Goal: Check status: Check status

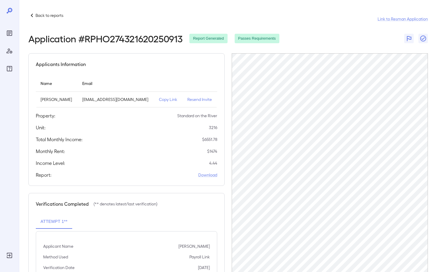
click at [33, 17] on icon at bounding box center [31, 15] width 7 height 7
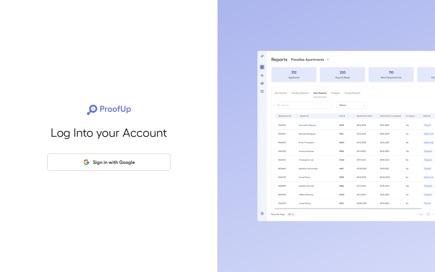
click at [112, 160] on button "Sign in with Google" at bounding box center [108, 162] width 123 height 17
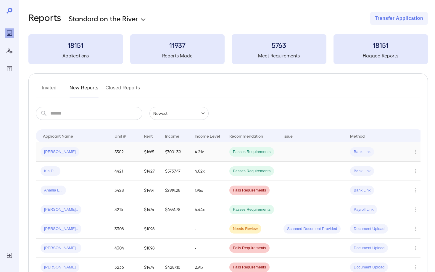
click at [56, 152] on span "Derek J..." at bounding box center [60, 152] width 39 height 6
